Goal: Transaction & Acquisition: Purchase product/service

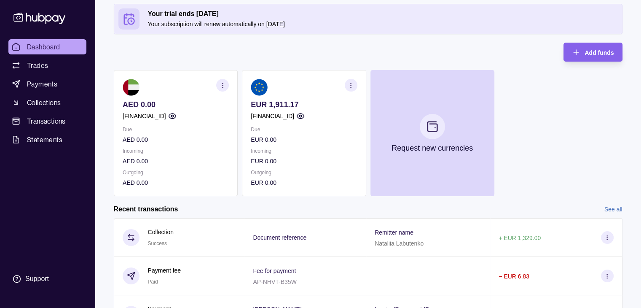
scroll to position [42, 0]
click at [320, 141] on p "EUR 0.00" at bounding box center [304, 138] width 106 height 9
click at [348, 156] on p "EUR 0.00" at bounding box center [304, 160] width 106 height 9
click at [286, 88] on section at bounding box center [304, 86] width 106 height 17
click at [44, 81] on span "Payments" at bounding box center [42, 84] width 30 height 10
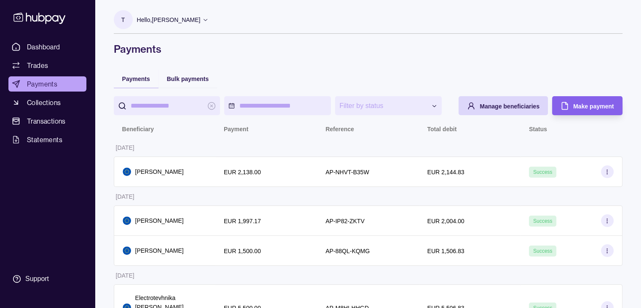
click at [42, 83] on span "Payments" at bounding box center [42, 84] width 30 height 10
click at [570, 108] on div "Make payment" at bounding box center [581, 105] width 66 height 19
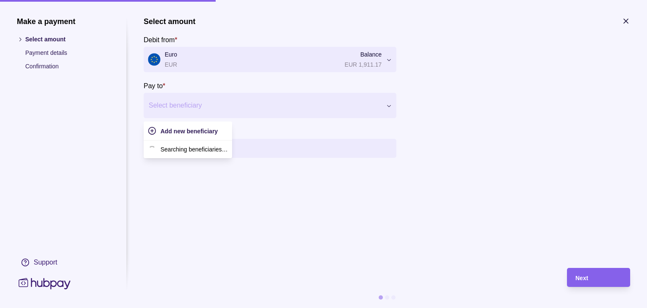
click at [212, 102] on div at bounding box center [265, 105] width 232 height 12
click at [195, 151] on p "Searching beneficiaries…" at bounding box center [193, 148] width 67 height 9
click at [203, 147] on p "Searching beneficiaries…" at bounding box center [193, 148] width 67 height 9
click at [510, 97] on div at bounding box center [567, 101] width 126 height 111
click at [324, 100] on div at bounding box center [265, 105] width 232 height 12
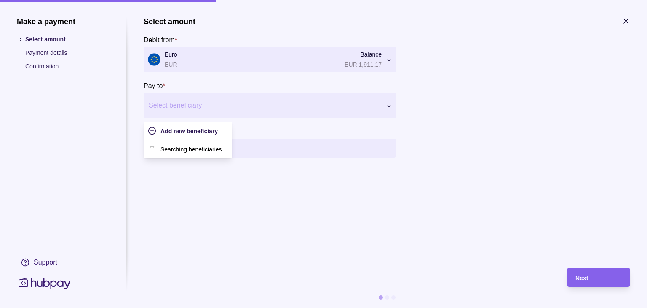
click at [153, 133] on icon "button" at bounding box center [152, 130] width 8 height 8
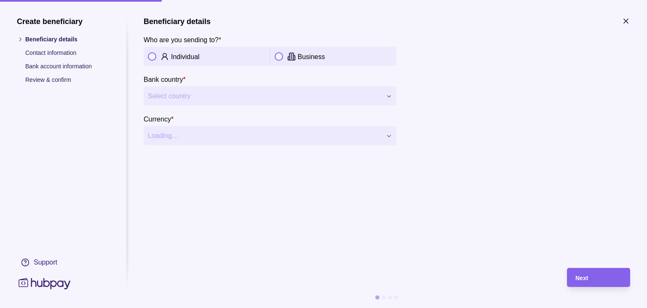
click at [150, 51] on div "Individual" at bounding box center [207, 56] width 118 height 10
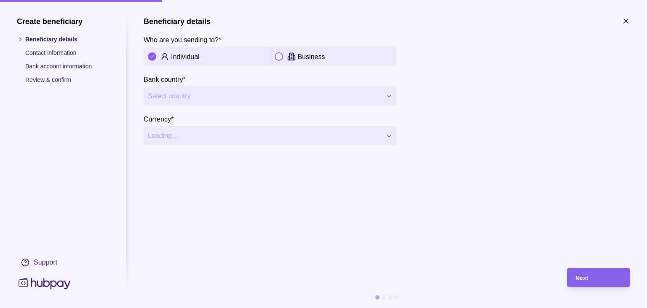
click at [27, 29] on div "Create beneficiary Beneficiary details Contact information Bank account informa…" at bounding box center [63, 154] width 93 height 274
click at [628, 24] on icon "button" at bounding box center [626, 21] width 8 height 8
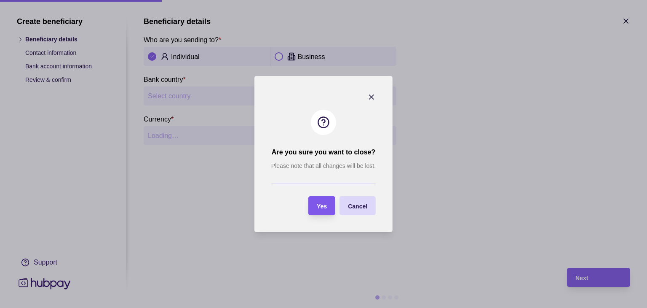
click at [322, 206] on span "Yes" at bounding box center [322, 206] width 10 height 7
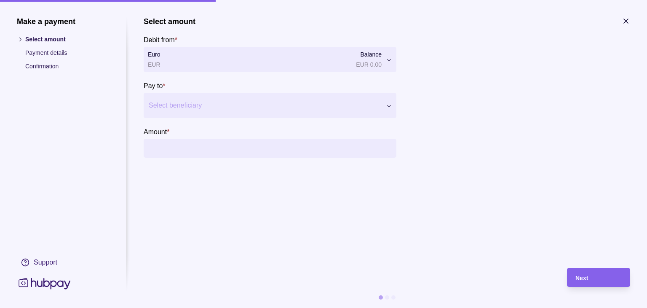
click at [627, 19] on icon "button" at bounding box center [626, 21] width 4 height 4
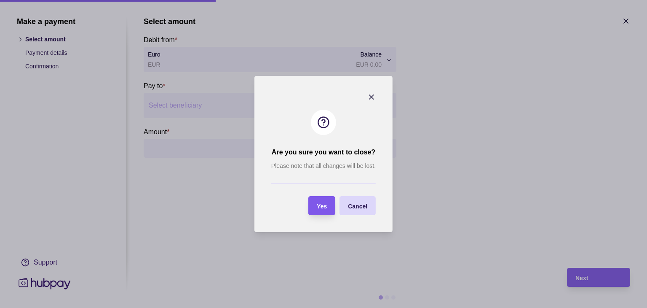
click at [322, 203] on span "Yes" at bounding box center [322, 206] width 10 height 7
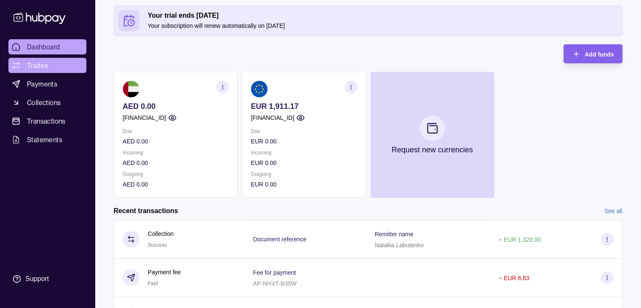
scroll to position [42, 0]
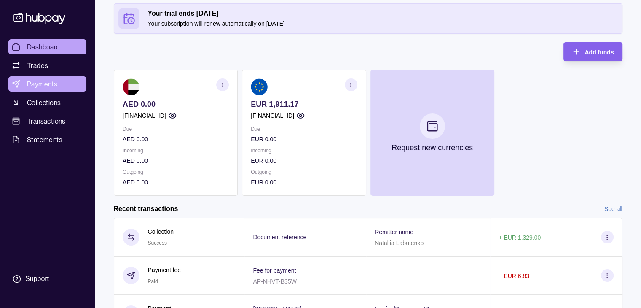
click at [32, 83] on span "Payments" at bounding box center [42, 84] width 30 height 10
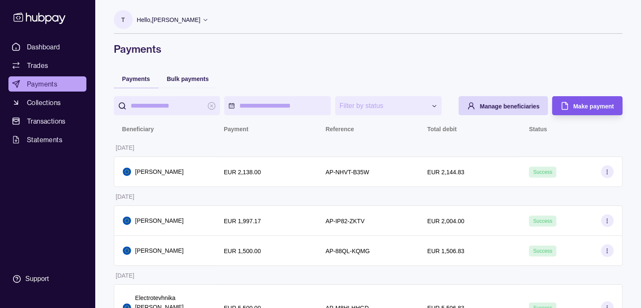
click at [581, 104] on span "Make payment" at bounding box center [593, 106] width 40 height 7
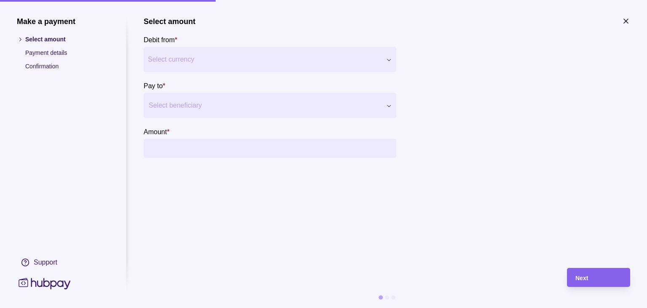
click at [508, 78] on div at bounding box center [567, 101] width 126 height 111
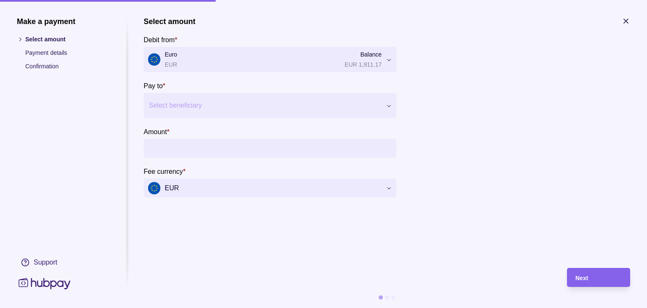
click at [376, 107] on div at bounding box center [265, 105] width 232 height 12
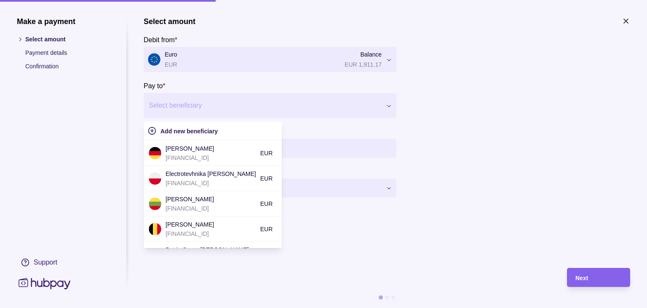
click at [384, 104] on div at bounding box center [389, 105] width 15 height 6
click at [233, 206] on p "LT873250033532541737" at bounding box center [211, 207] width 91 height 9
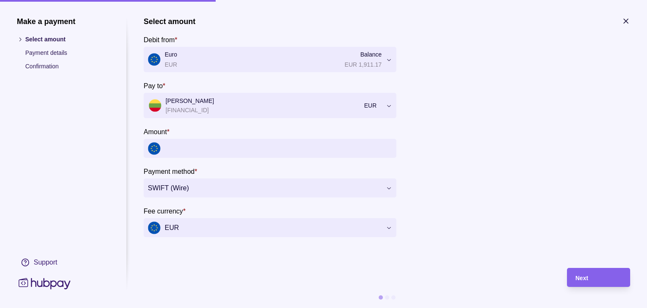
click at [193, 152] on input "Amount *" at bounding box center [278, 148] width 227 height 19
click at [184, 145] on input "Amount *" at bounding box center [278, 148] width 227 height 19
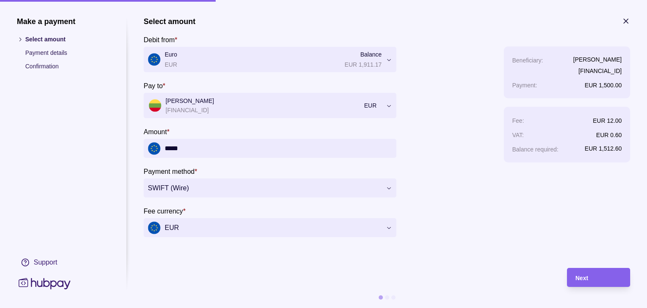
type input "*****"
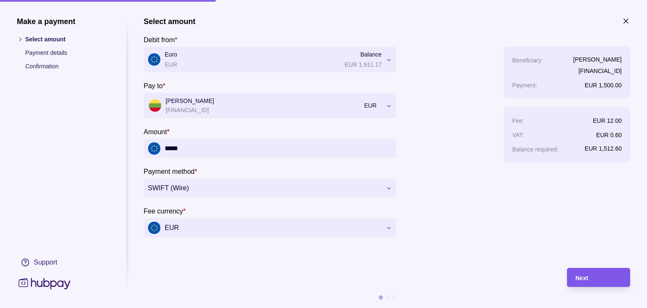
click at [580, 278] on span "Next" at bounding box center [581, 277] width 13 height 7
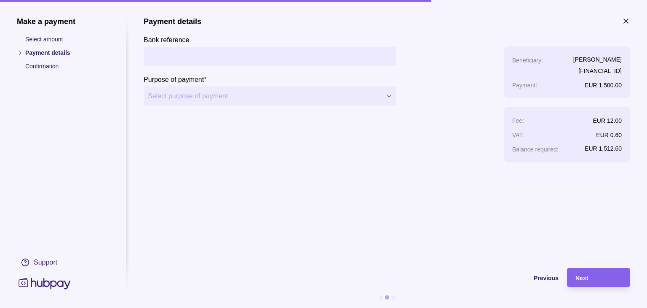
click at [619, 17] on section "**********" at bounding box center [387, 89] width 487 height 145
click at [626, 19] on icon "button" at bounding box center [626, 21] width 8 height 8
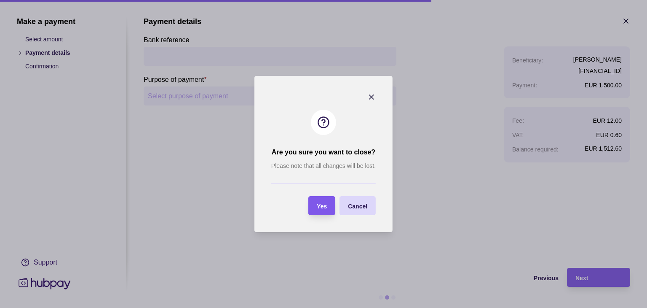
click at [324, 205] on span "Yes" at bounding box center [322, 206] width 10 height 7
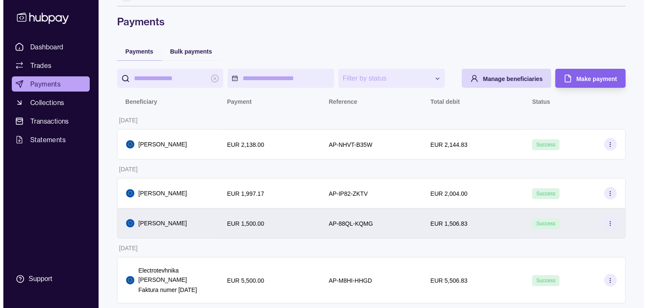
scroll to position [24, 0]
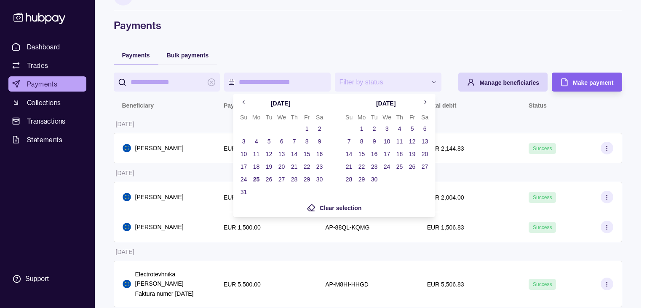
click at [274, 82] on html "**********" at bounding box center [323, 192] width 647 height 433
click at [305, 131] on button "1" at bounding box center [307, 129] width 12 height 12
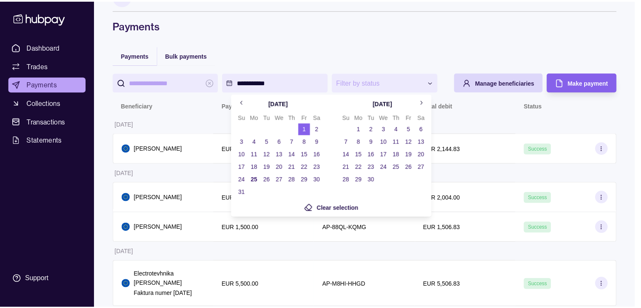
scroll to position [0, 0]
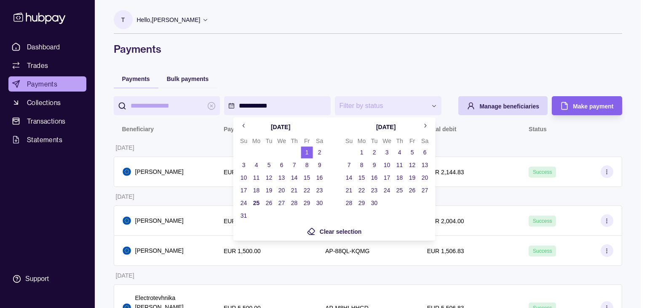
click at [258, 204] on button "25" at bounding box center [257, 203] width 12 height 12
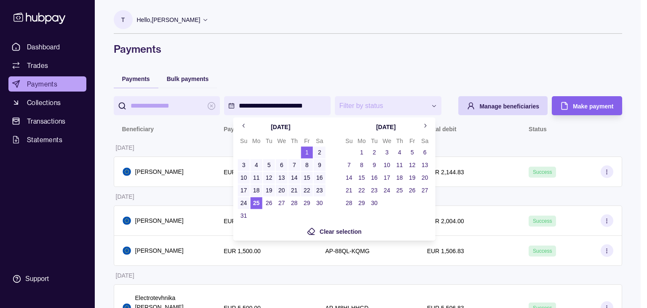
click at [499, 138] on html "**********" at bounding box center [323, 216] width 647 height 433
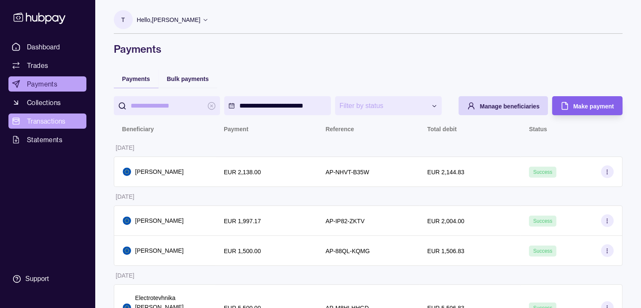
click at [42, 119] on span "Transactions" at bounding box center [46, 121] width 39 height 10
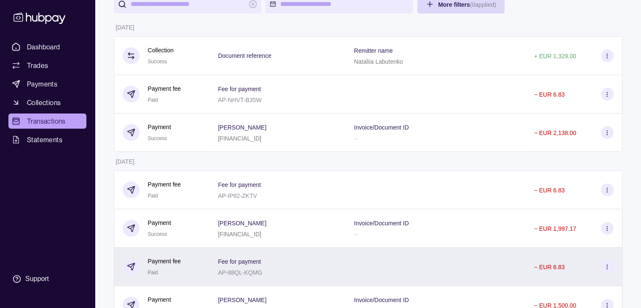
scroll to position [32, 0]
